Goal: Transaction & Acquisition: Purchase product/service

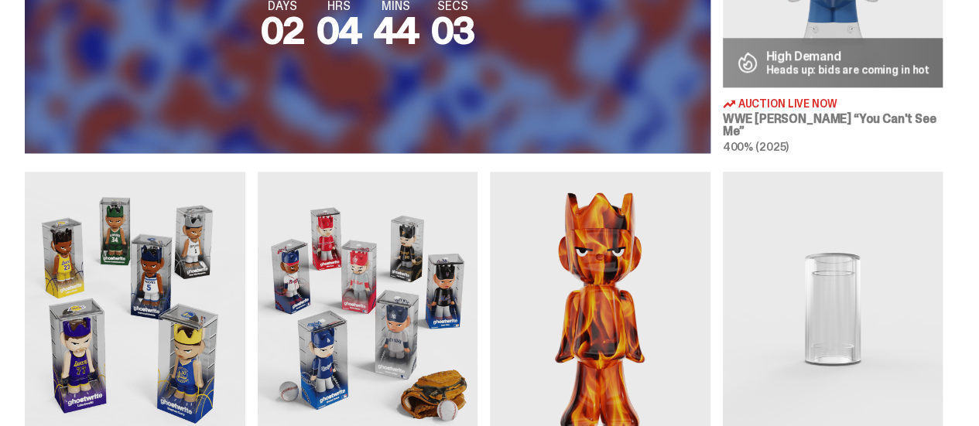
scroll to position [774, 0]
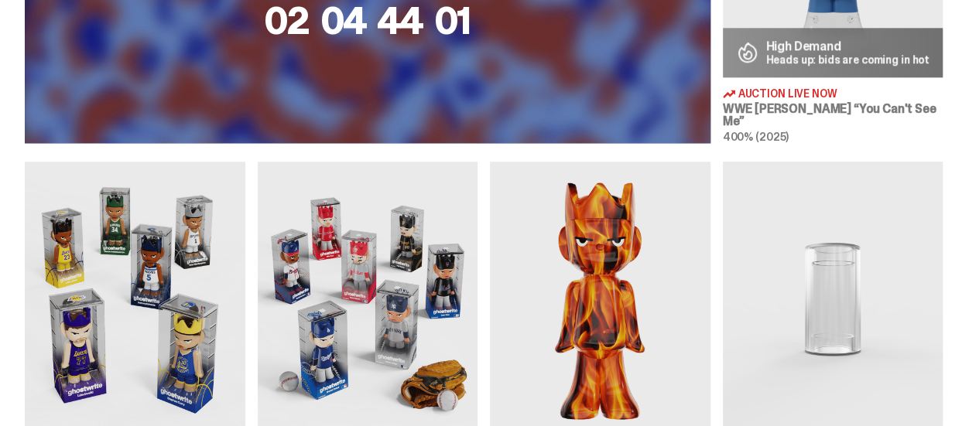
click at [143, 224] on img at bounding box center [135, 299] width 220 height 275
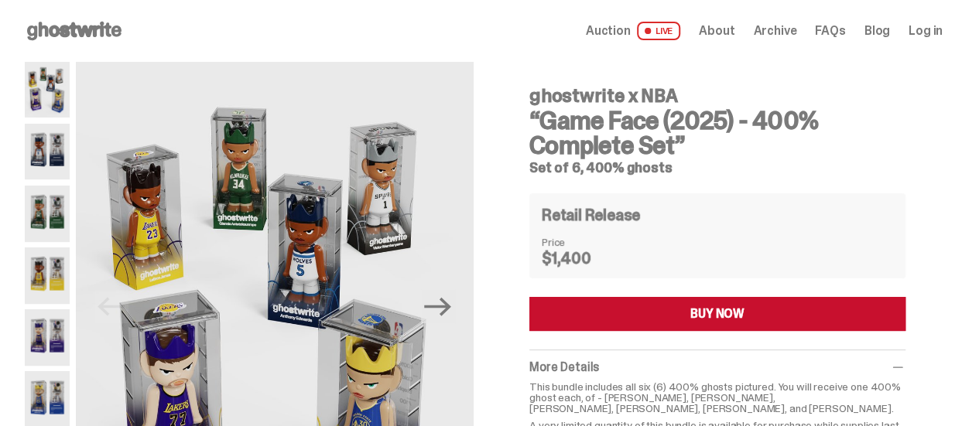
click at [77, 25] on use at bounding box center [74, 31] width 94 height 19
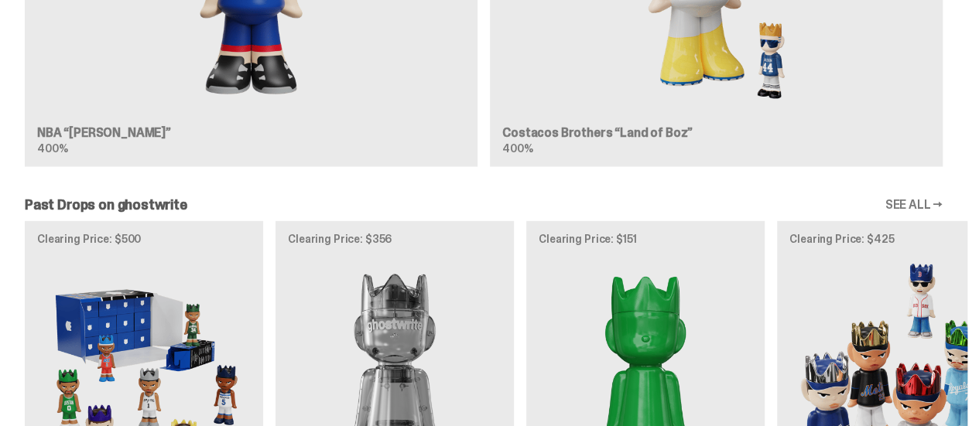
scroll to position [1547, 0]
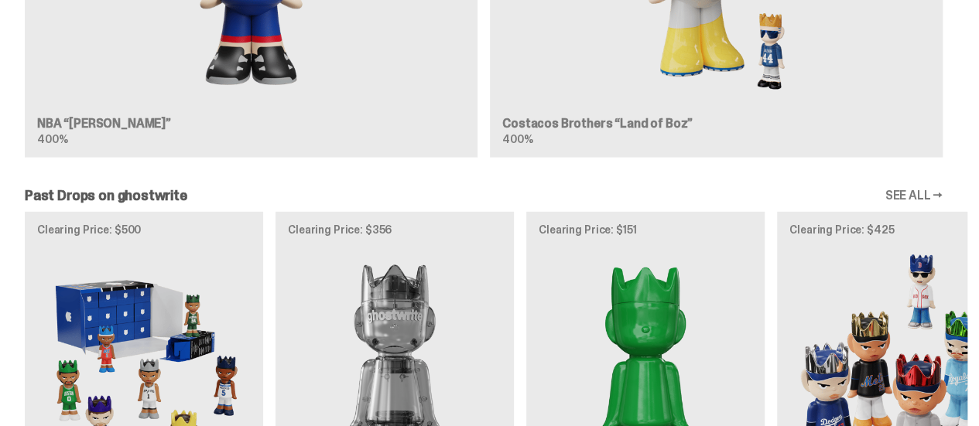
click at [179, 276] on div "Clearing Price: $500 Archived NBA “Game Face (2025)” Blind Box, 100% ghosts Cle…" at bounding box center [483, 404] width 967 height 384
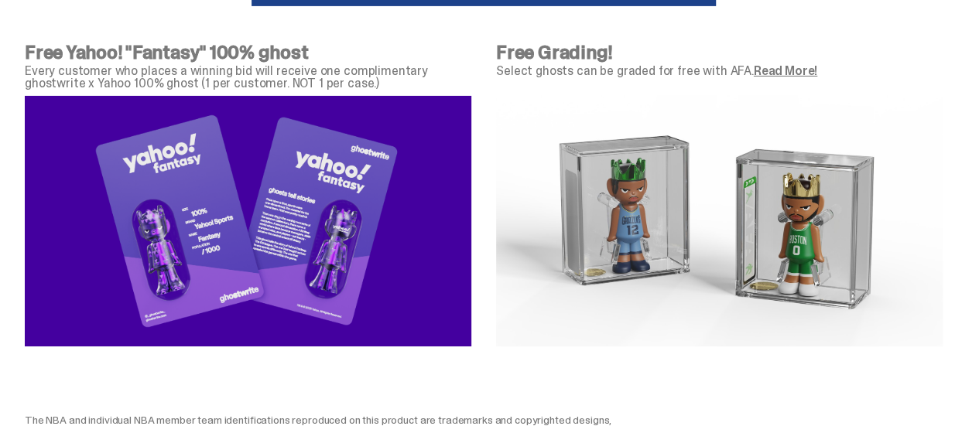
scroll to position [5575, 0]
